Goal: Navigation & Orientation: Find specific page/section

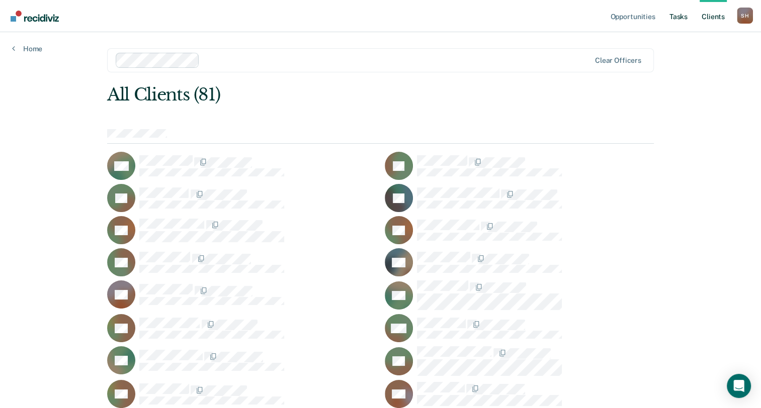
click at [680, 16] on link "Tasks" at bounding box center [678, 16] width 22 height 32
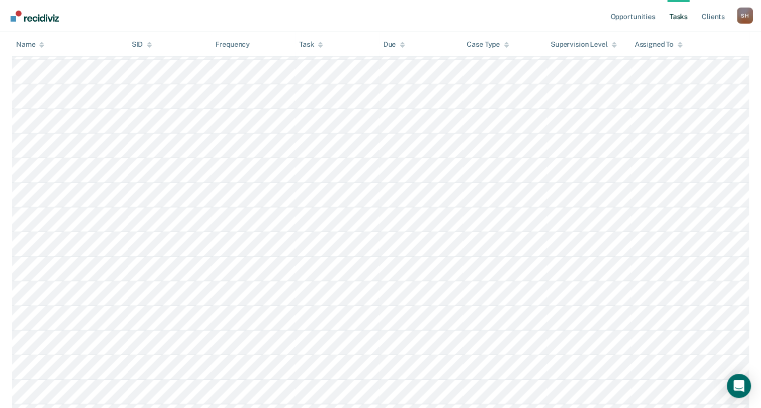
scroll to position [2564, 0]
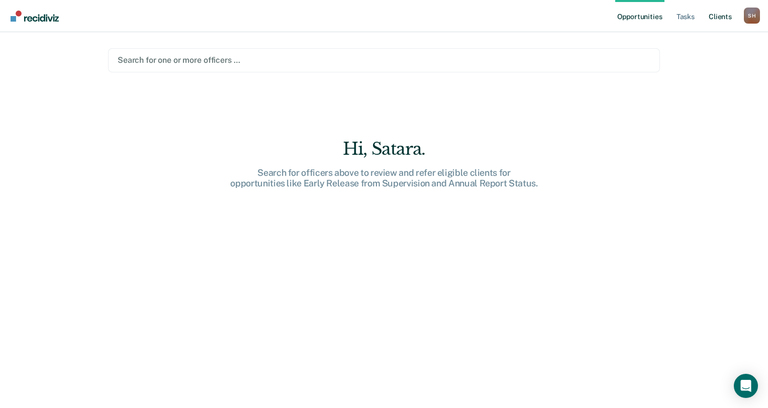
click at [722, 20] on link "Client s" at bounding box center [720, 16] width 27 height 32
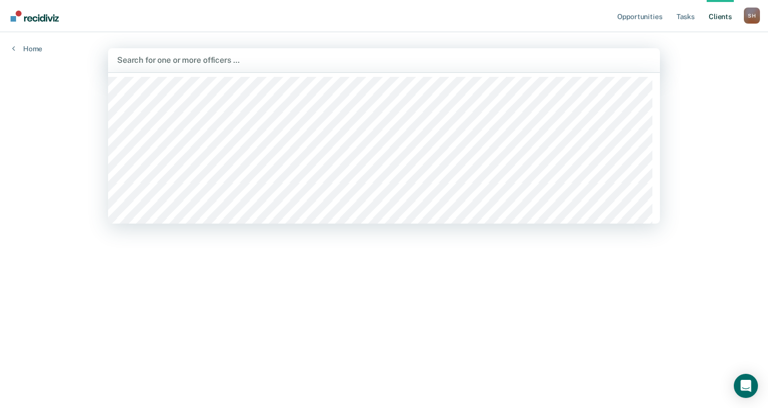
click at [288, 62] on div at bounding box center [384, 60] width 534 height 12
type input "BR"
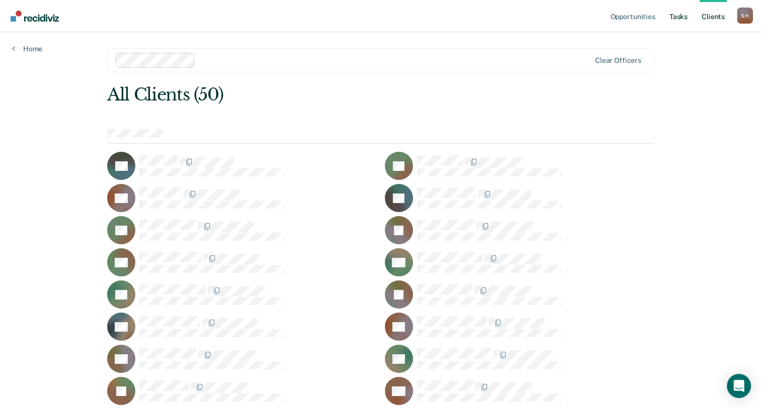
click at [673, 18] on link "Tasks" at bounding box center [678, 16] width 22 height 32
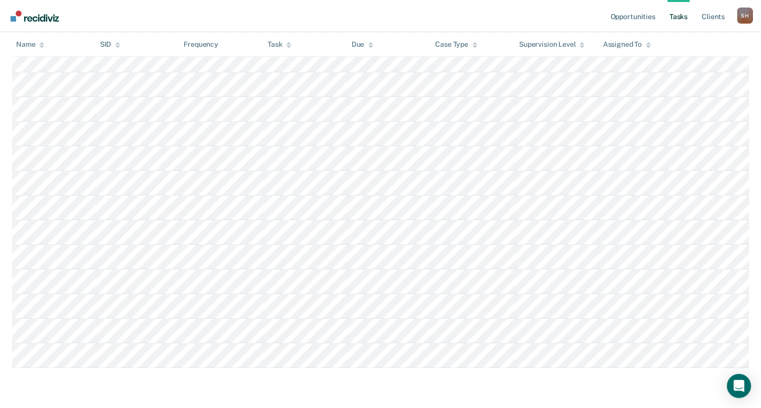
scroll to position [724, 0]
